Goal: Task Accomplishment & Management: Manage account settings

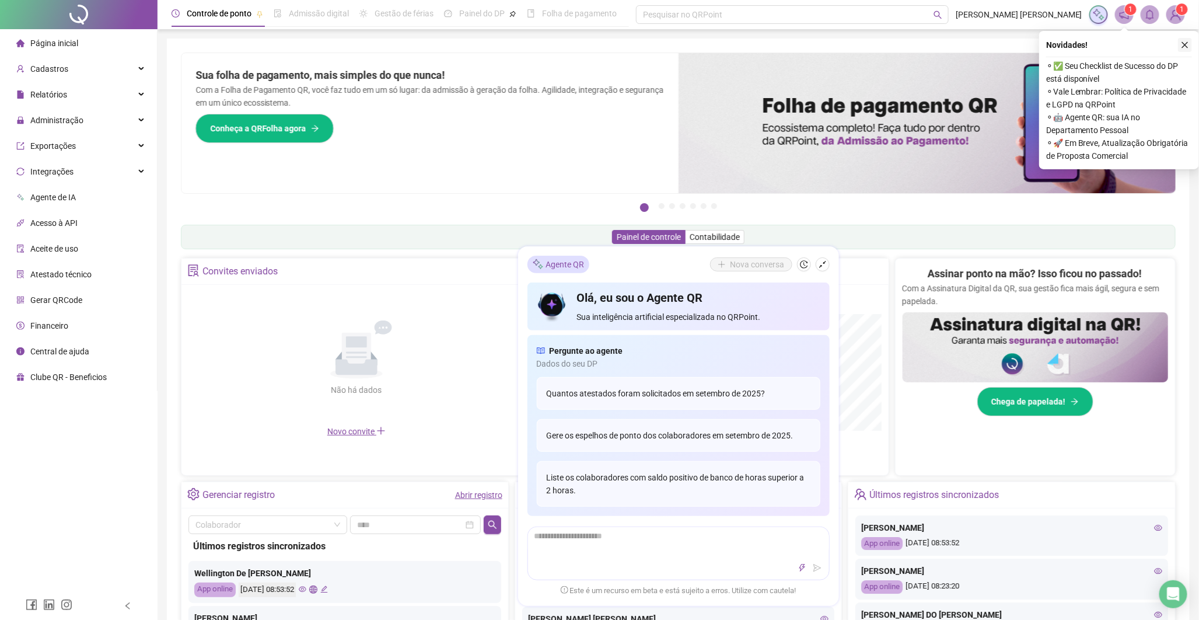
click at [1188, 43] on icon "close" at bounding box center [1185, 45] width 8 height 8
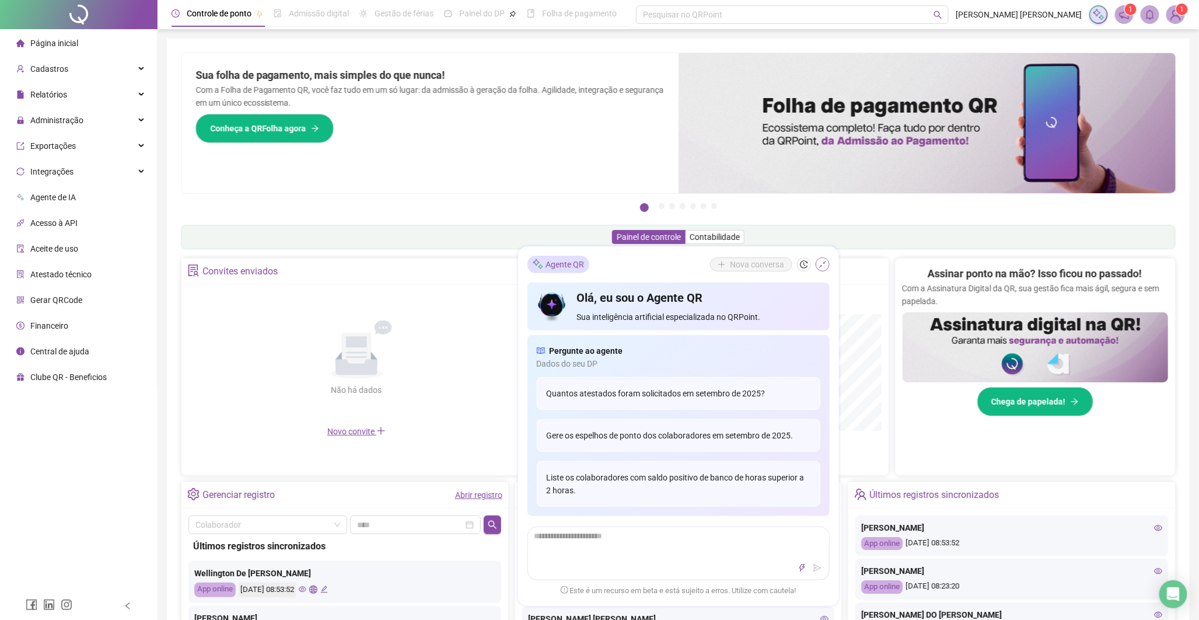
click at [821, 264] on icon "shrink" at bounding box center [823, 264] width 8 height 8
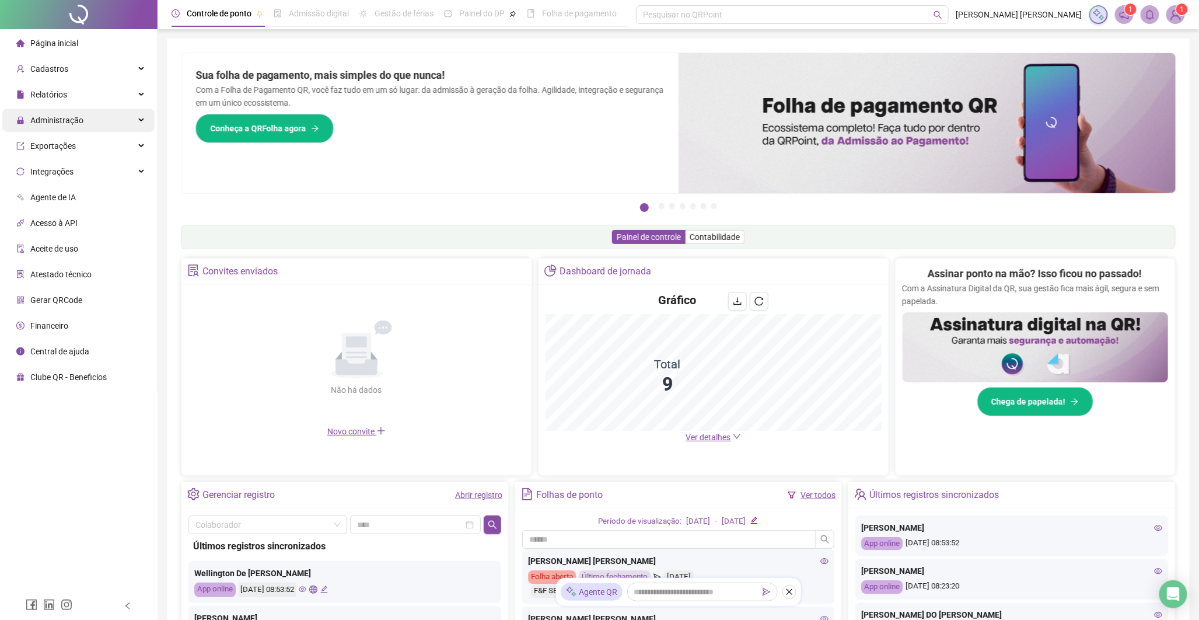
click at [39, 118] on span "Administração" at bounding box center [56, 120] width 53 height 9
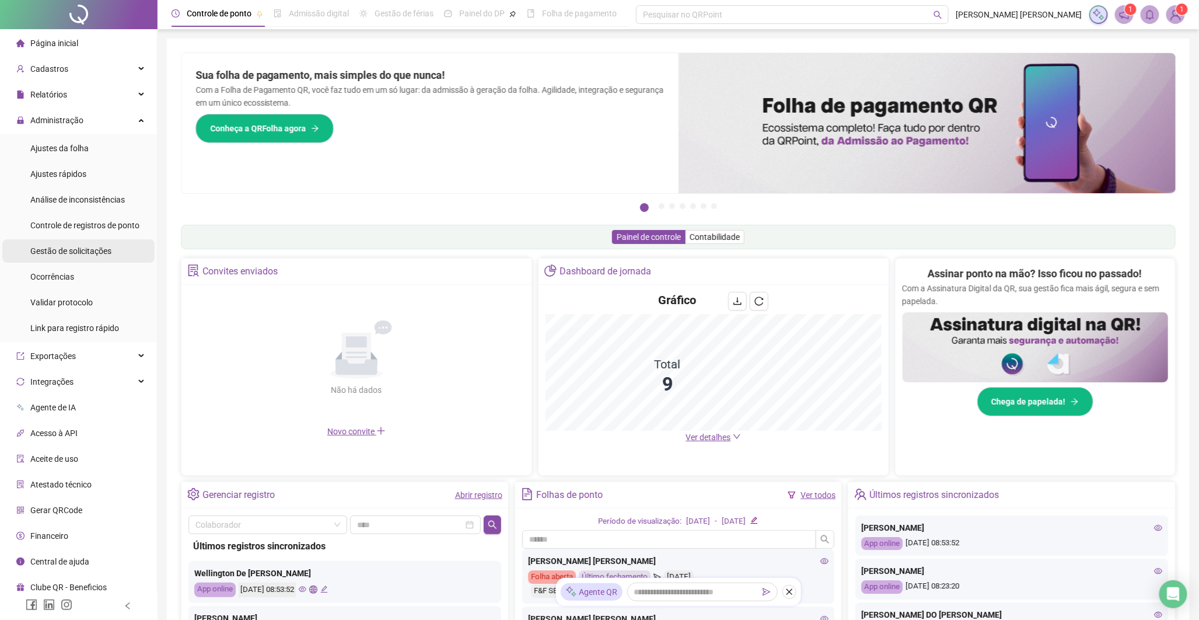
click at [75, 251] on span "Gestão de solicitações" at bounding box center [70, 250] width 81 height 9
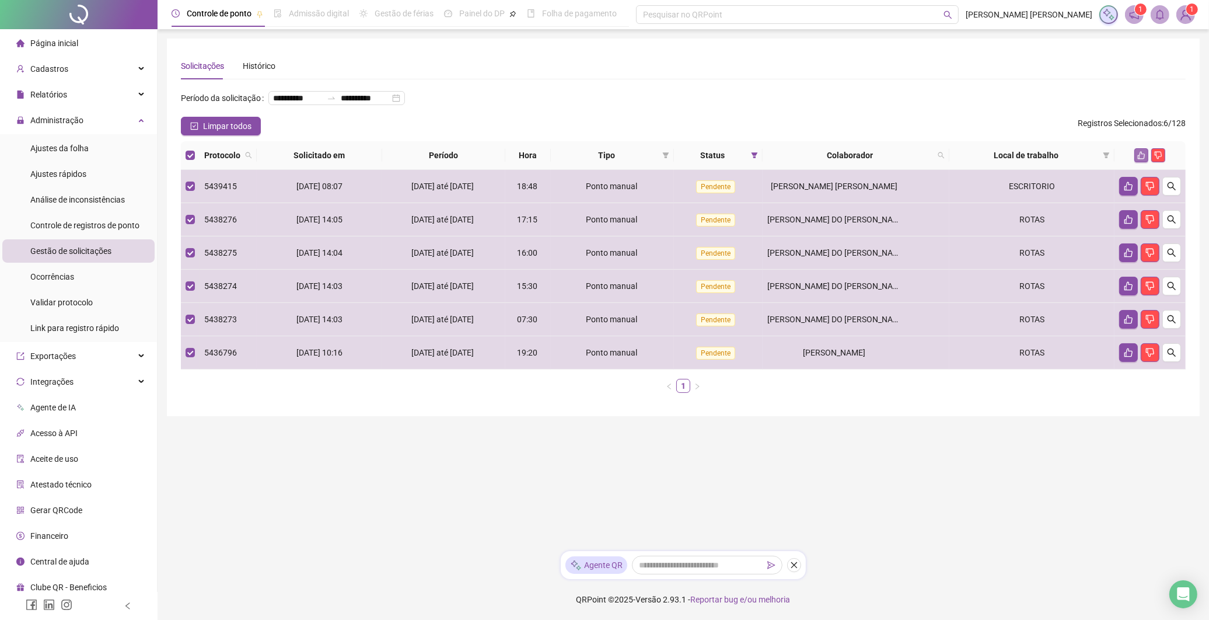
click at [1141, 159] on icon "like" at bounding box center [1142, 156] width 8 height 8
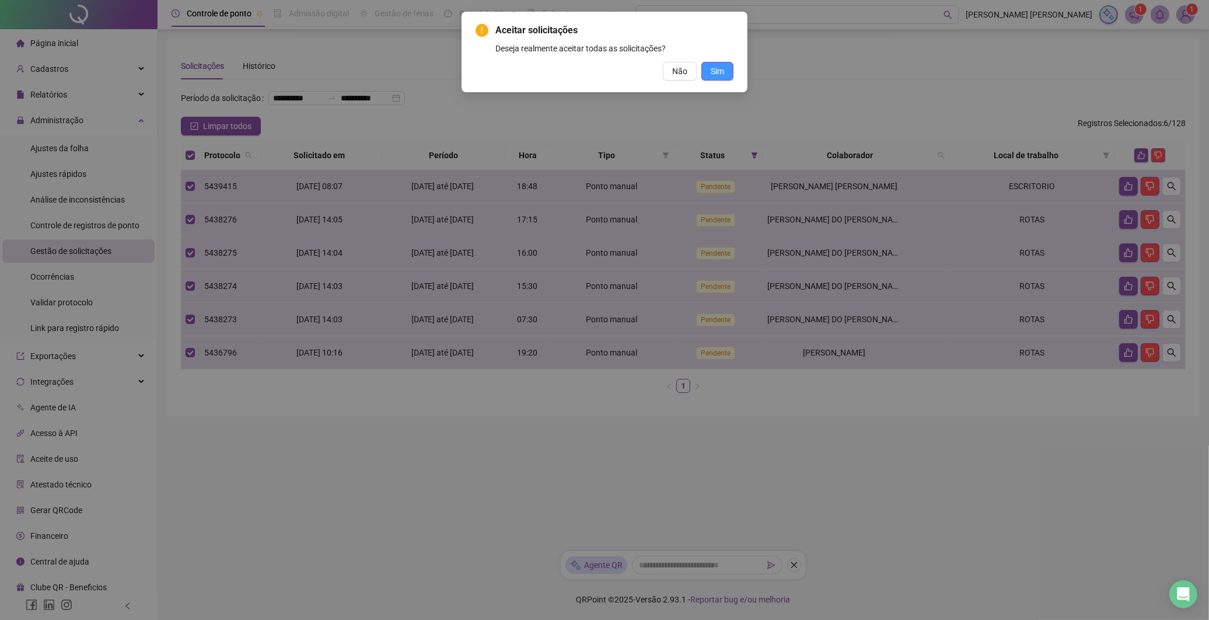
click at [732, 68] on button "Sim" at bounding box center [717, 71] width 32 height 19
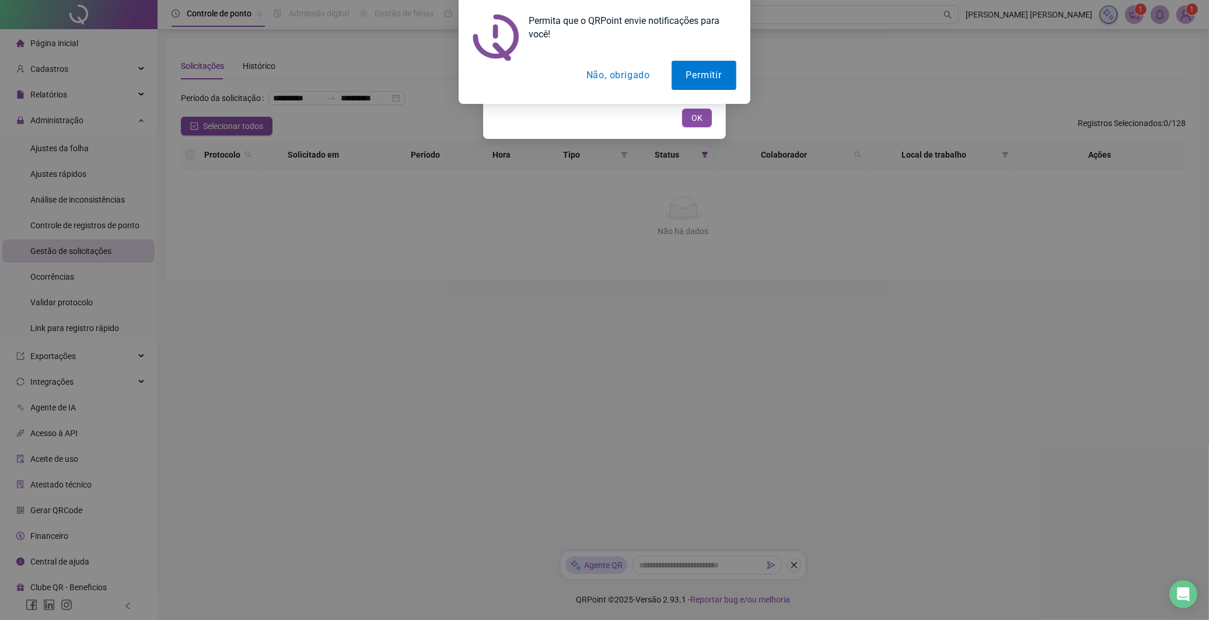
click at [627, 78] on button "Não, obrigado" at bounding box center [618, 75] width 93 height 29
